Goal: Task Accomplishment & Management: Use online tool/utility

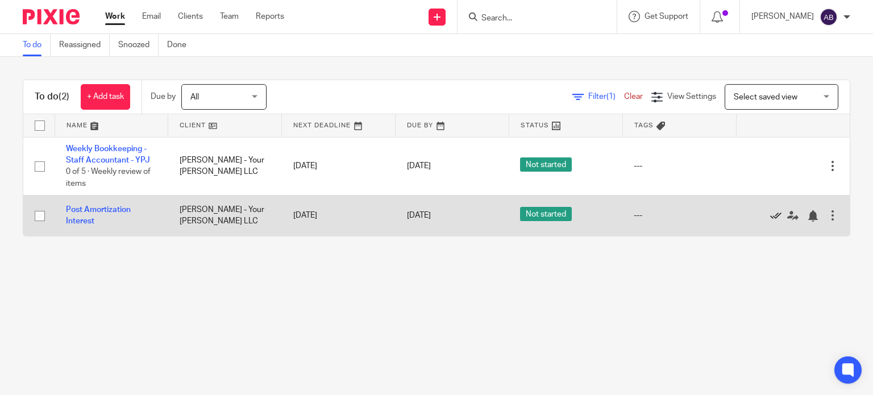
click at [771, 217] on icon at bounding box center [776, 215] width 11 height 11
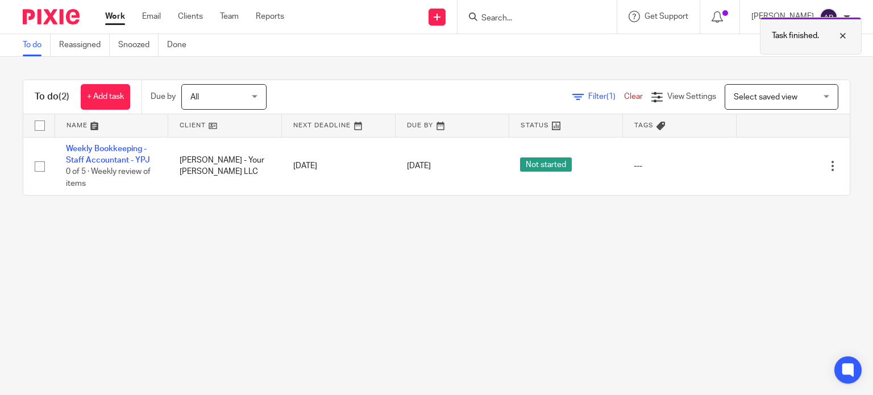
click at [792, 36] on p "Task finished." at bounding box center [795, 35] width 47 height 11
click at [110, 19] on link "Work" at bounding box center [115, 16] width 20 height 11
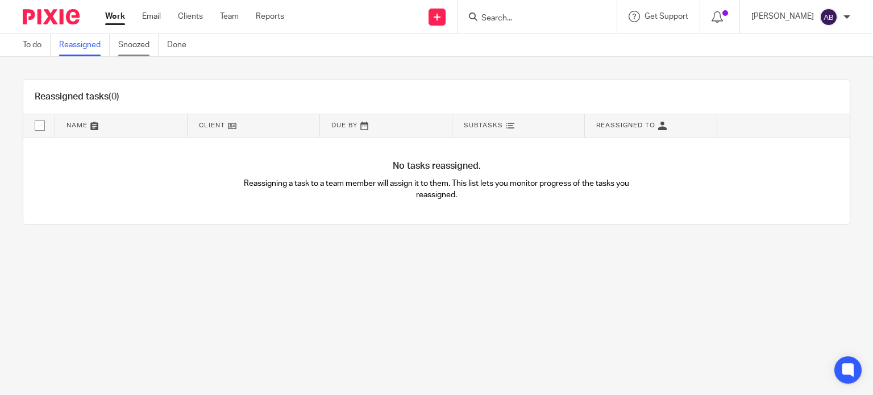
click at [131, 49] on link "Snoozed" at bounding box center [138, 45] width 40 height 22
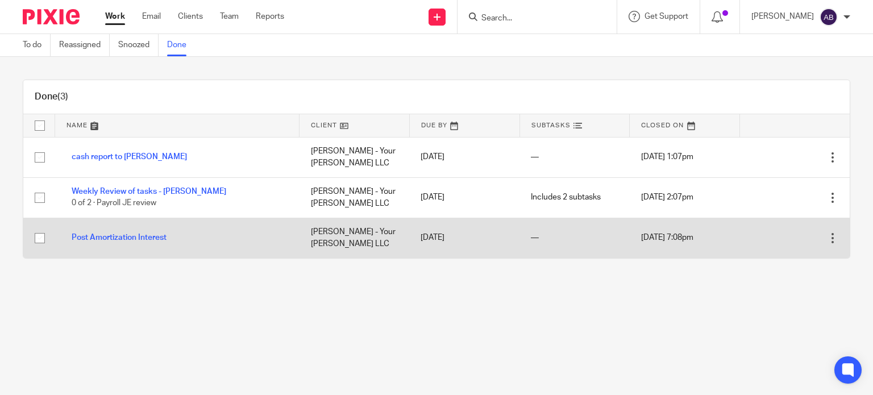
click at [827, 238] on div at bounding box center [832, 238] width 11 height 11
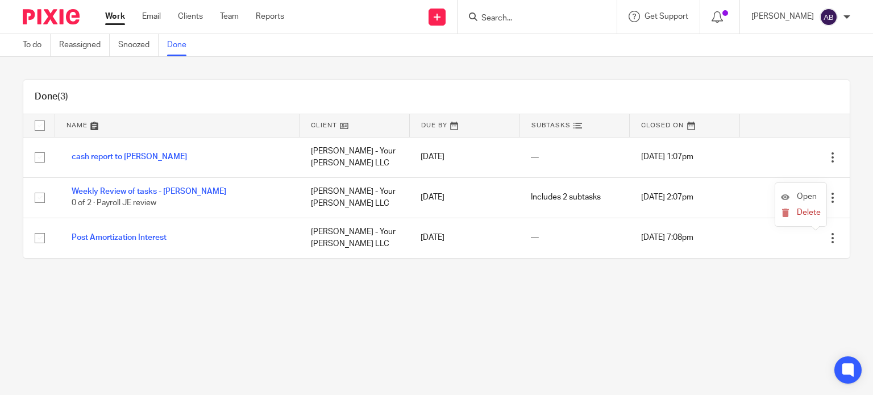
click at [807, 192] on li "Open" at bounding box center [801, 197] width 40 height 17
click at [810, 195] on span "Open" at bounding box center [807, 197] width 20 height 8
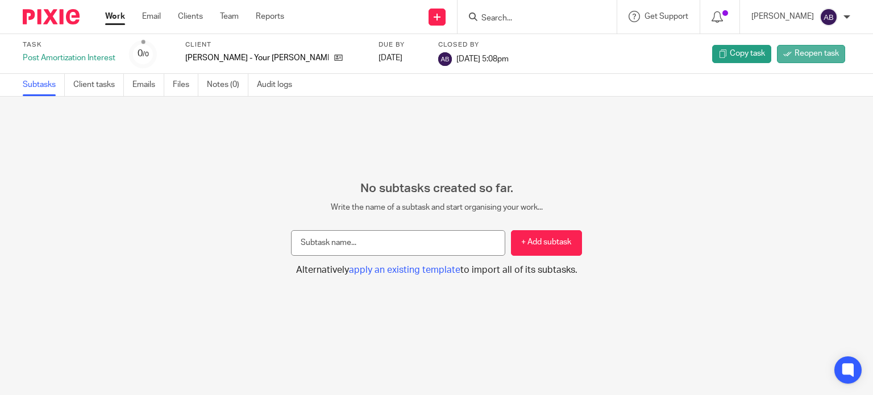
click at [787, 57] on link "Reopen task" at bounding box center [811, 54] width 68 height 18
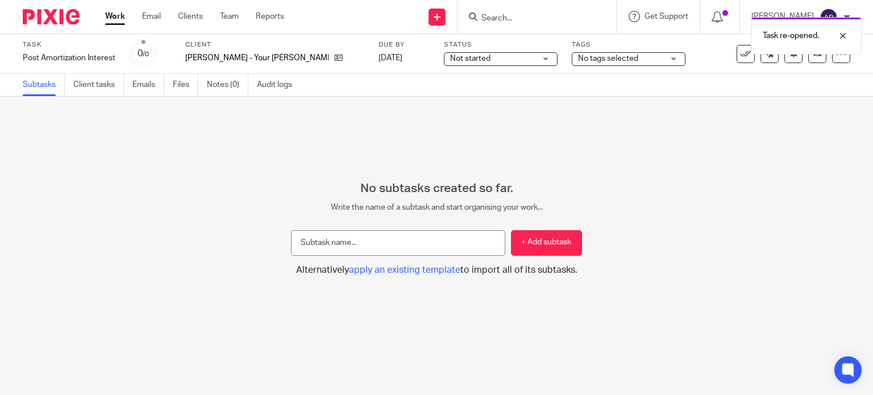
click at [114, 17] on link "Work" at bounding box center [115, 16] width 20 height 11
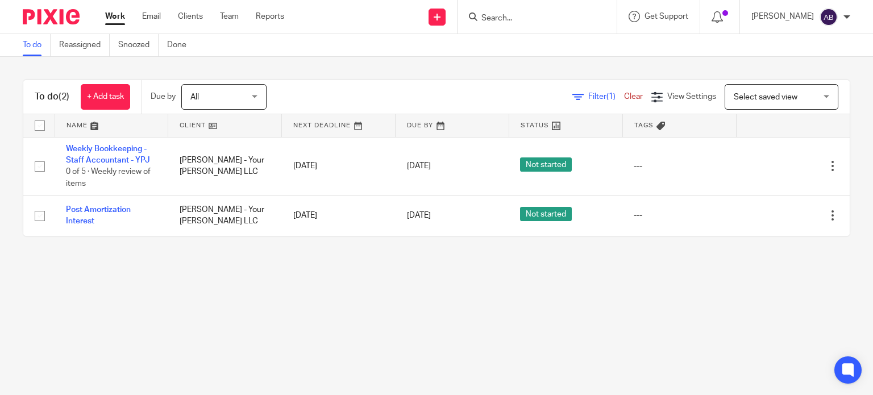
click at [111, 17] on link "Work" at bounding box center [115, 16] width 20 height 11
